Goal: Information Seeking & Learning: Find specific fact

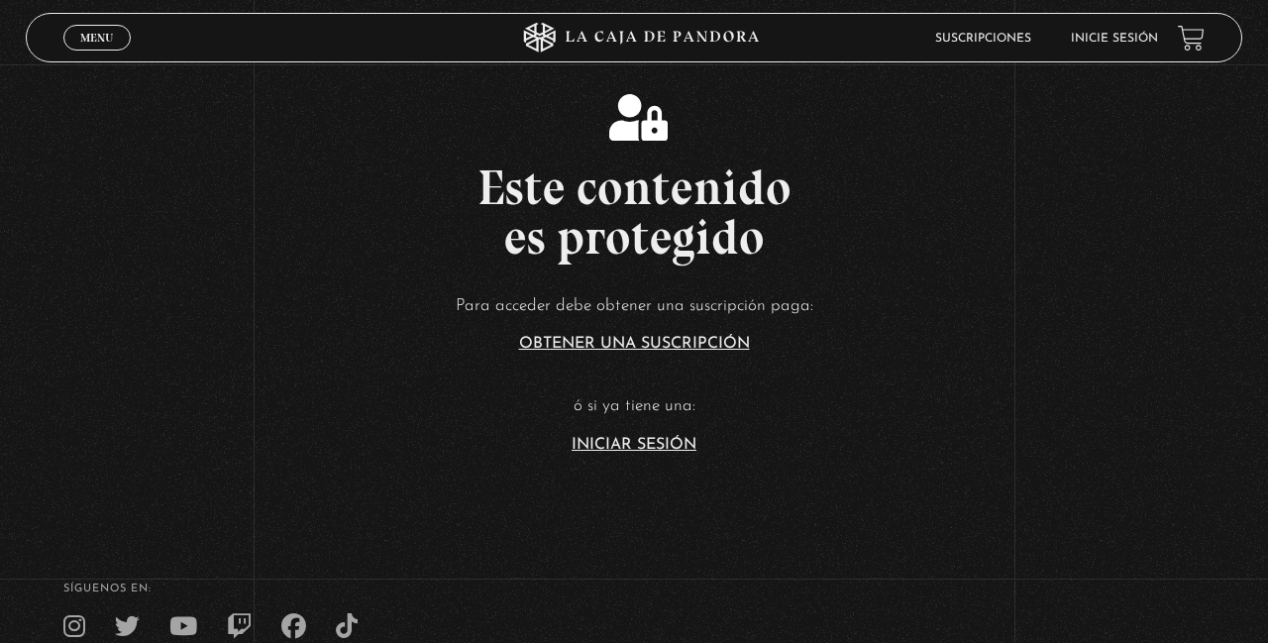
click at [674, 453] on link "Iniciar Sesión" at bounding box center [634, 445] width 125 height 16
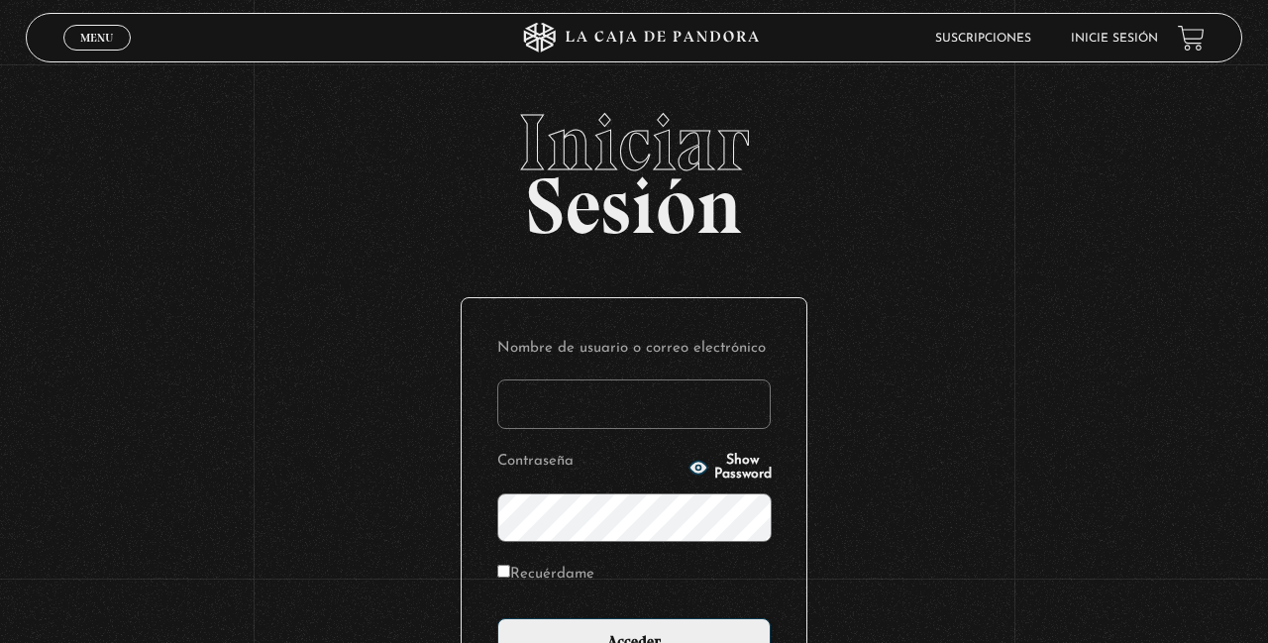
click at [590, 416] on input "Nombre de usuario o correo electrónico" at bounding box center [633, 404] width 273 height 50
click at [548, 406] on input "Nombre de usuario o correo electrónico" at bounding box center [633, 404] width 273 height 50
click at [636, 411] on input "Nombre de usuario o correo electrónico" at bounding box center [633, 404] width 273 height 50
type input "YoliG"
click at [497, 618] on input "Acceder" at bounding box center [633, 643] width 273 height 50
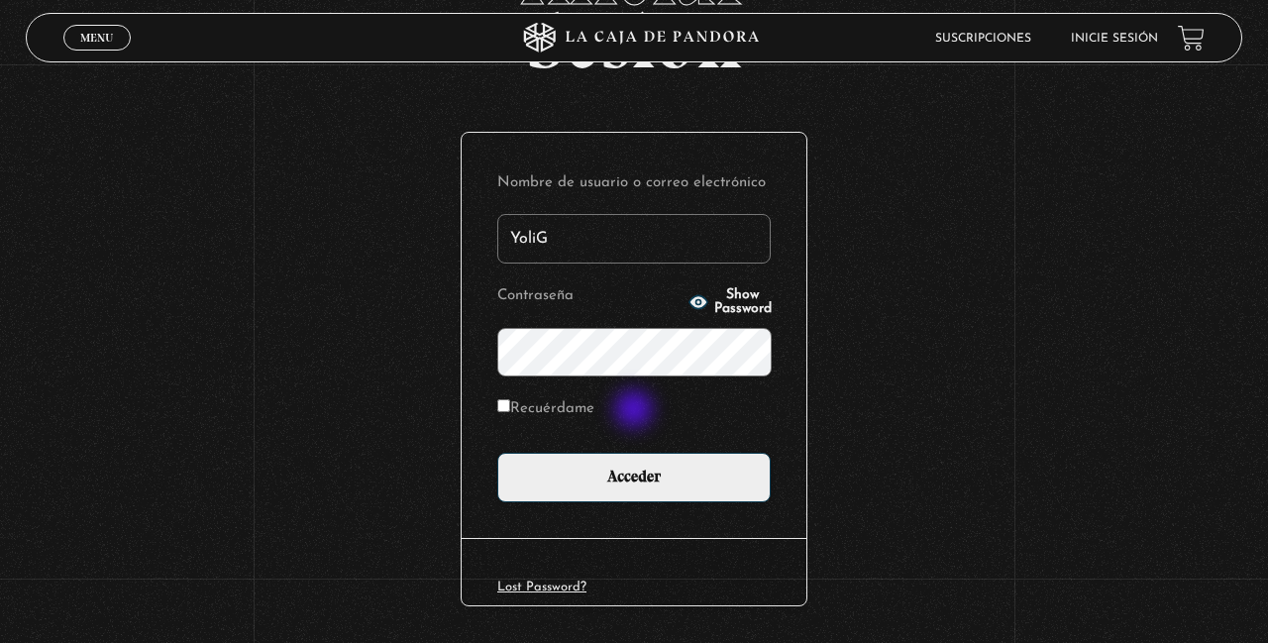
scroll to position [167, 0]
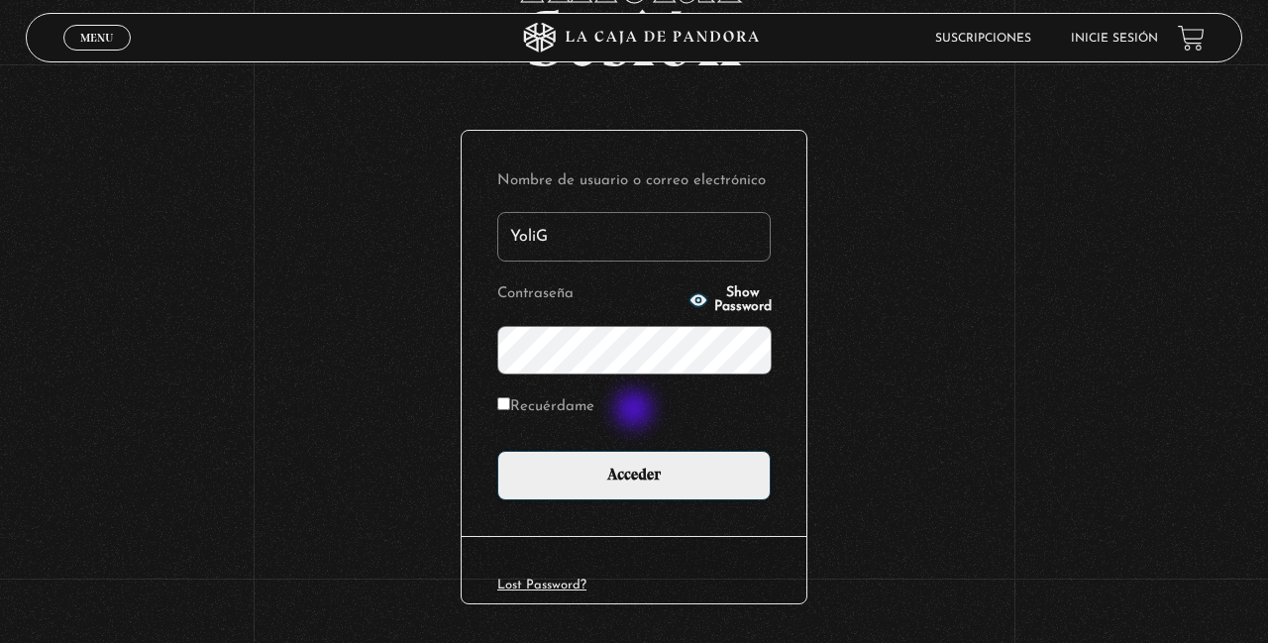
click at [1267, 640] on div "Iniciar Sesión Nombre de usuario o correo electrónico YoliG Contraseña Show Pas…" at bounding box center [634, 315] width 1268 height 758
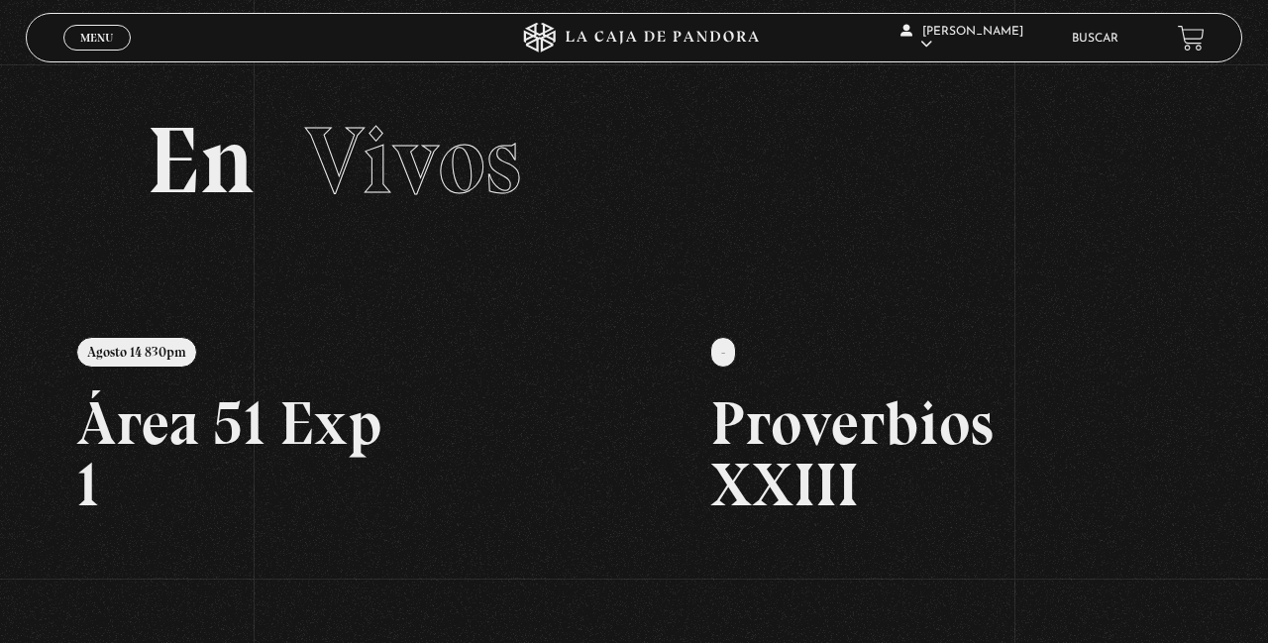
scroll to position [8, 0]
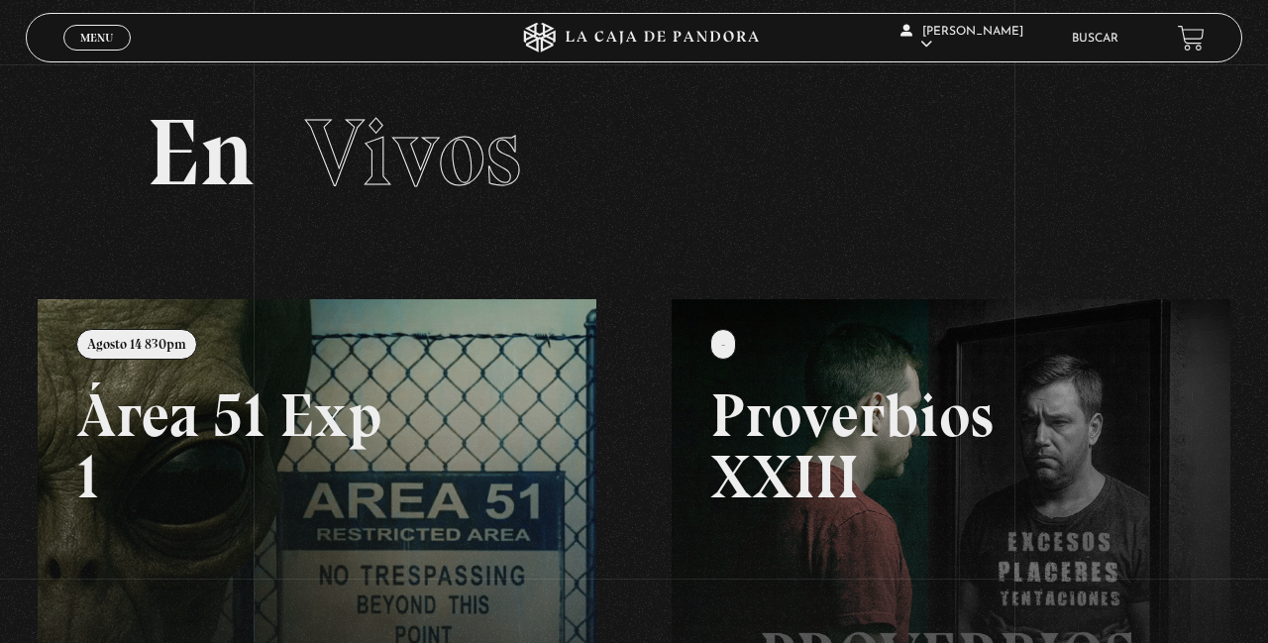
click at [1087, 38] on link "Buscar" at bounding box center [1095, 39] width 47 height 12
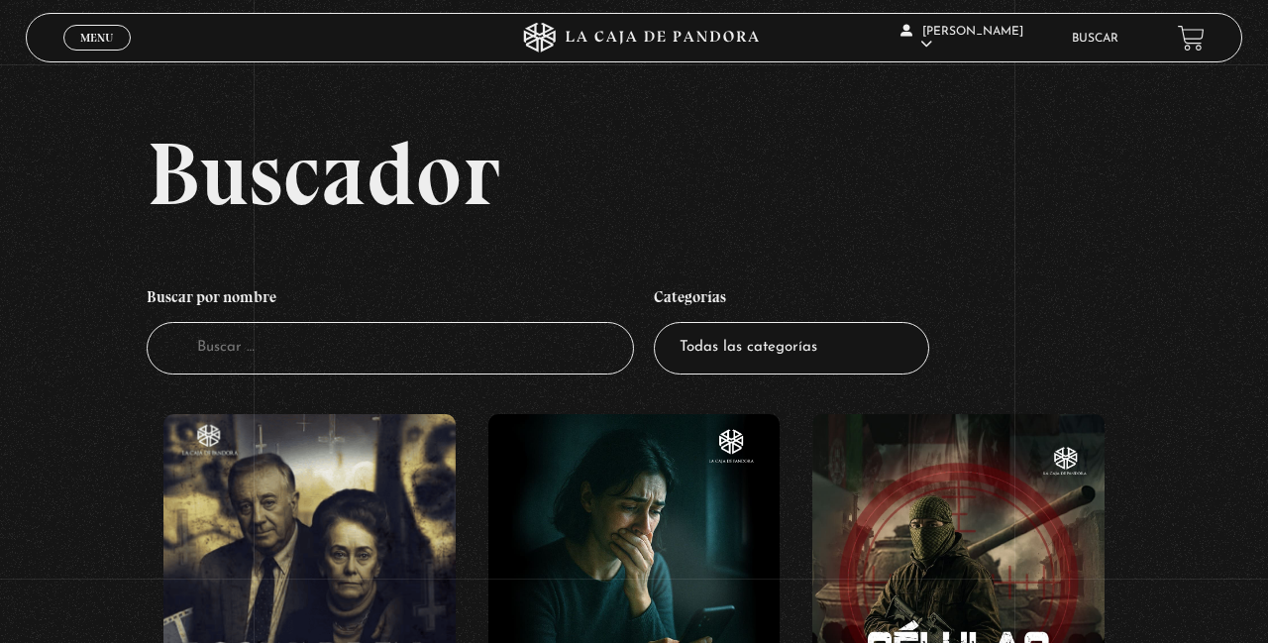
click at [450, 365] on input "Buscador" at bounding box center [390, 348] width 487 height 53
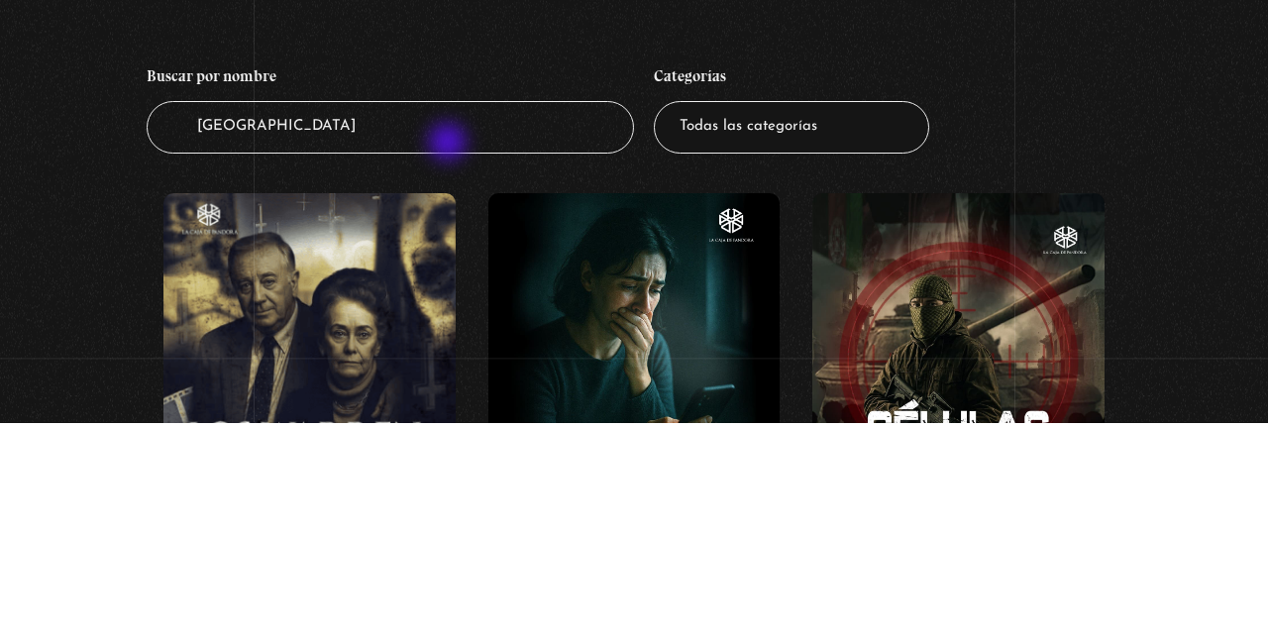
type input "[GEOGRAPHIC_DATA]"
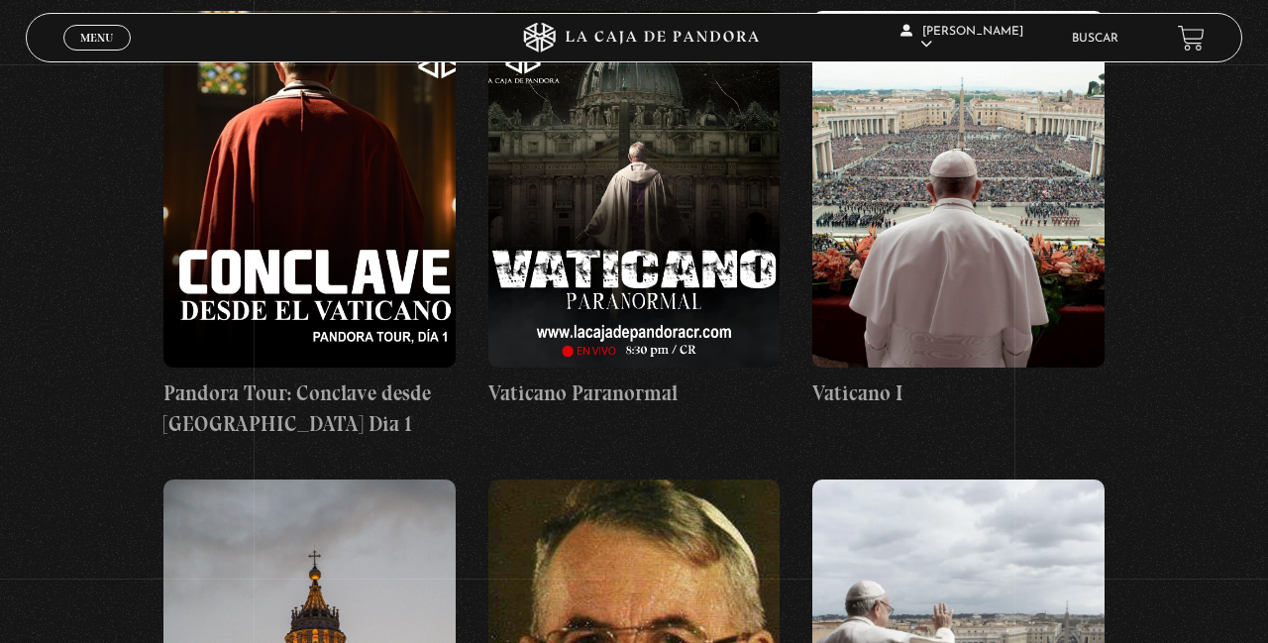
scroll to position [404, 0]
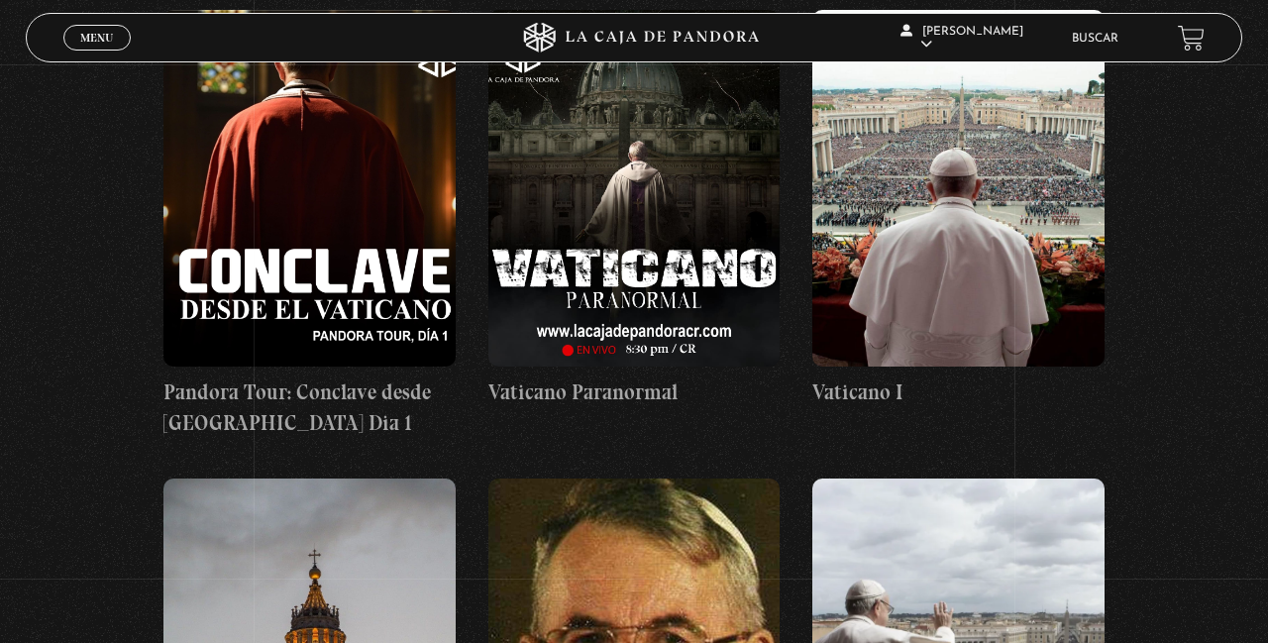
click at [641, 217] on figure at bounding box center [634, 188] width 292 height 357
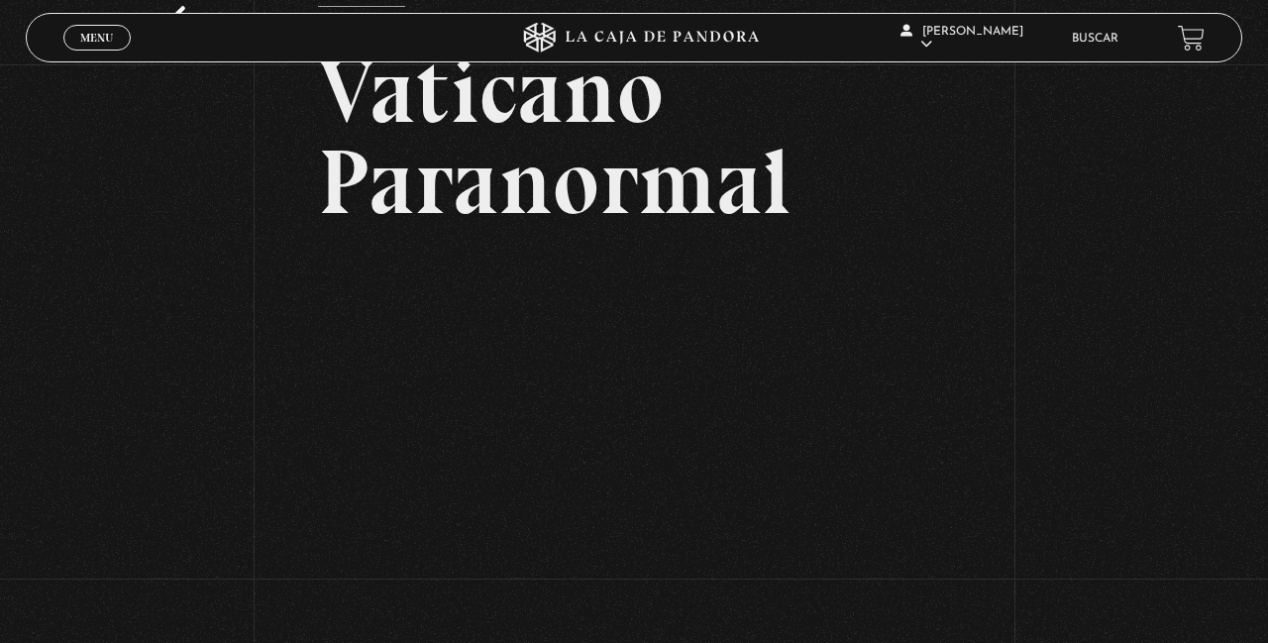
scroll to position [113, 0]
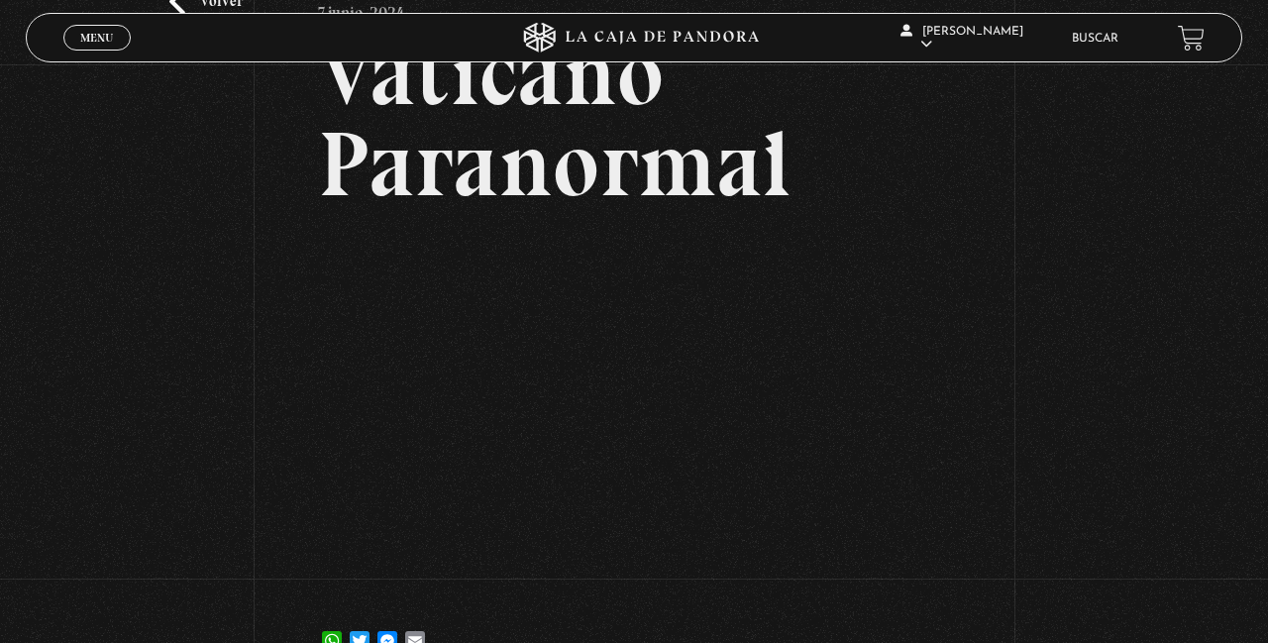
scroll to position [125, 0]
